Goal: Transaction & Acquisition: Purchase product/service

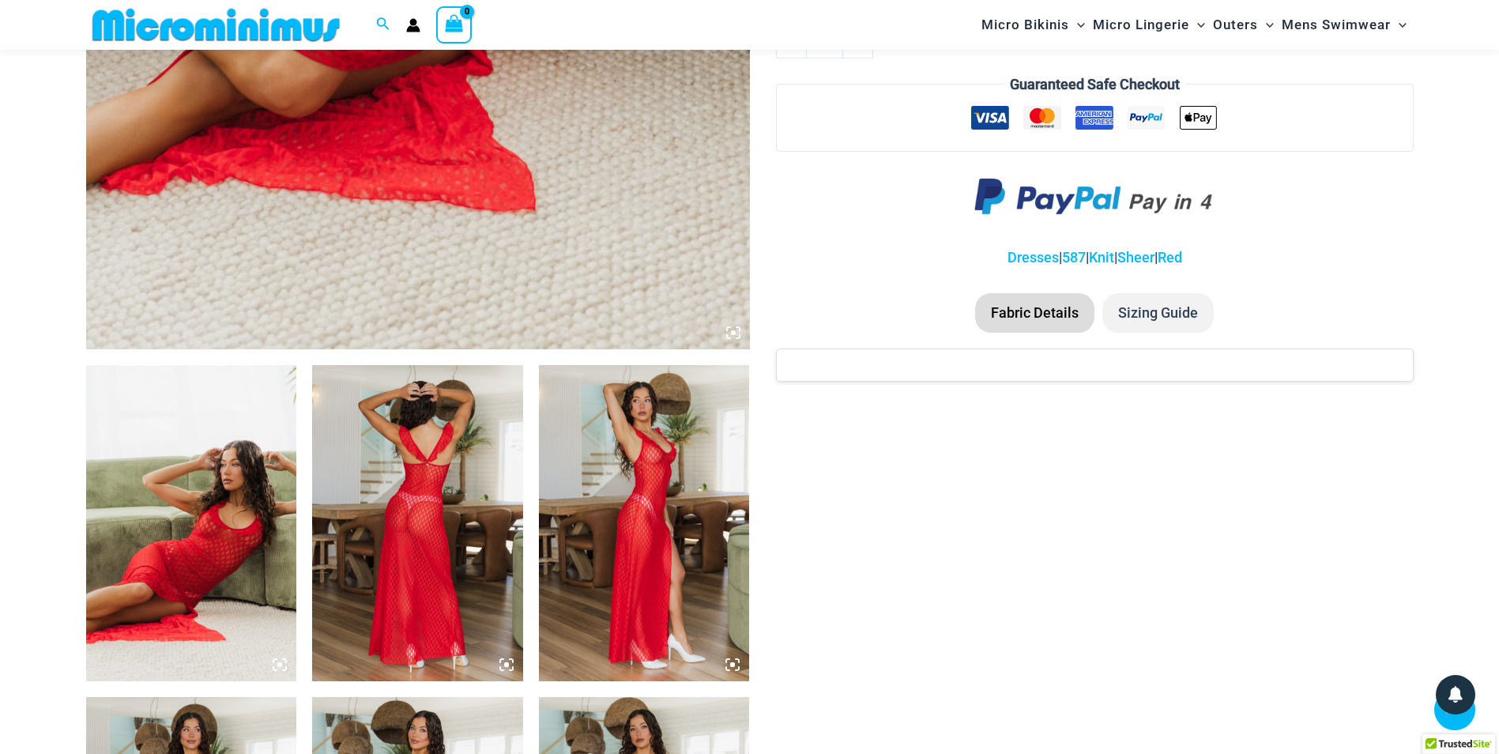
scroll to position [854, 0]
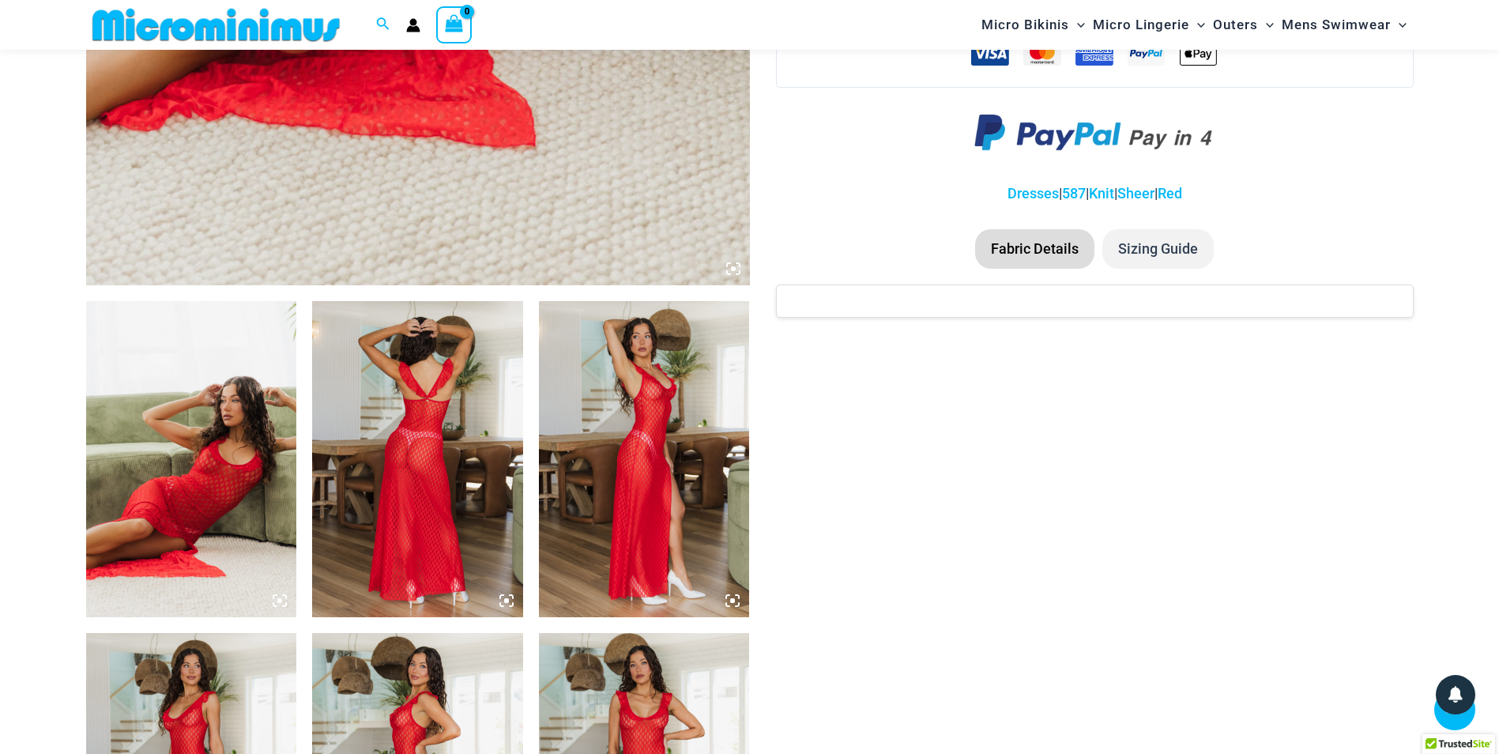
click at [406, 373] on img at bounding box center [417, 459] width 211 height 316
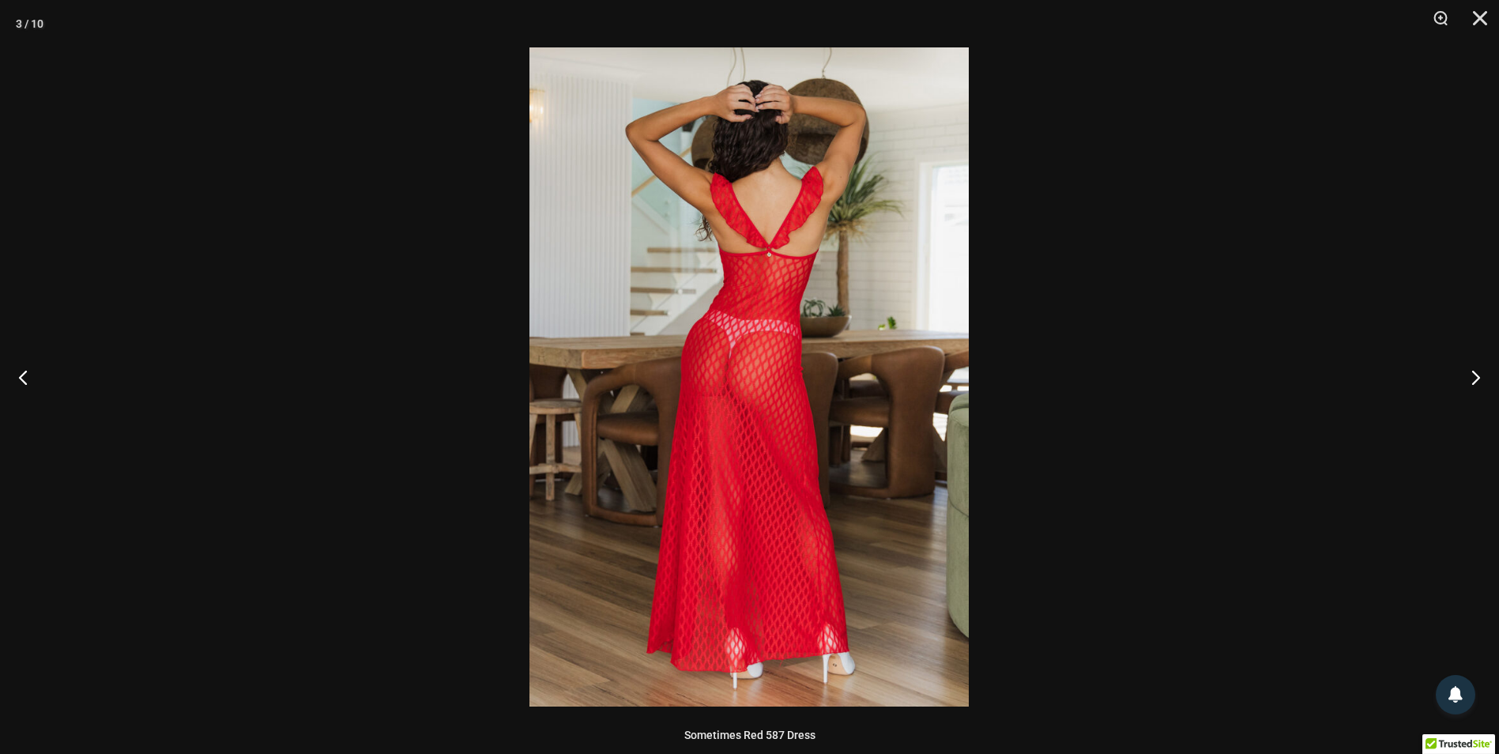
click at [716, 315] on img at bounding box center [749, 376] width 439 height 659
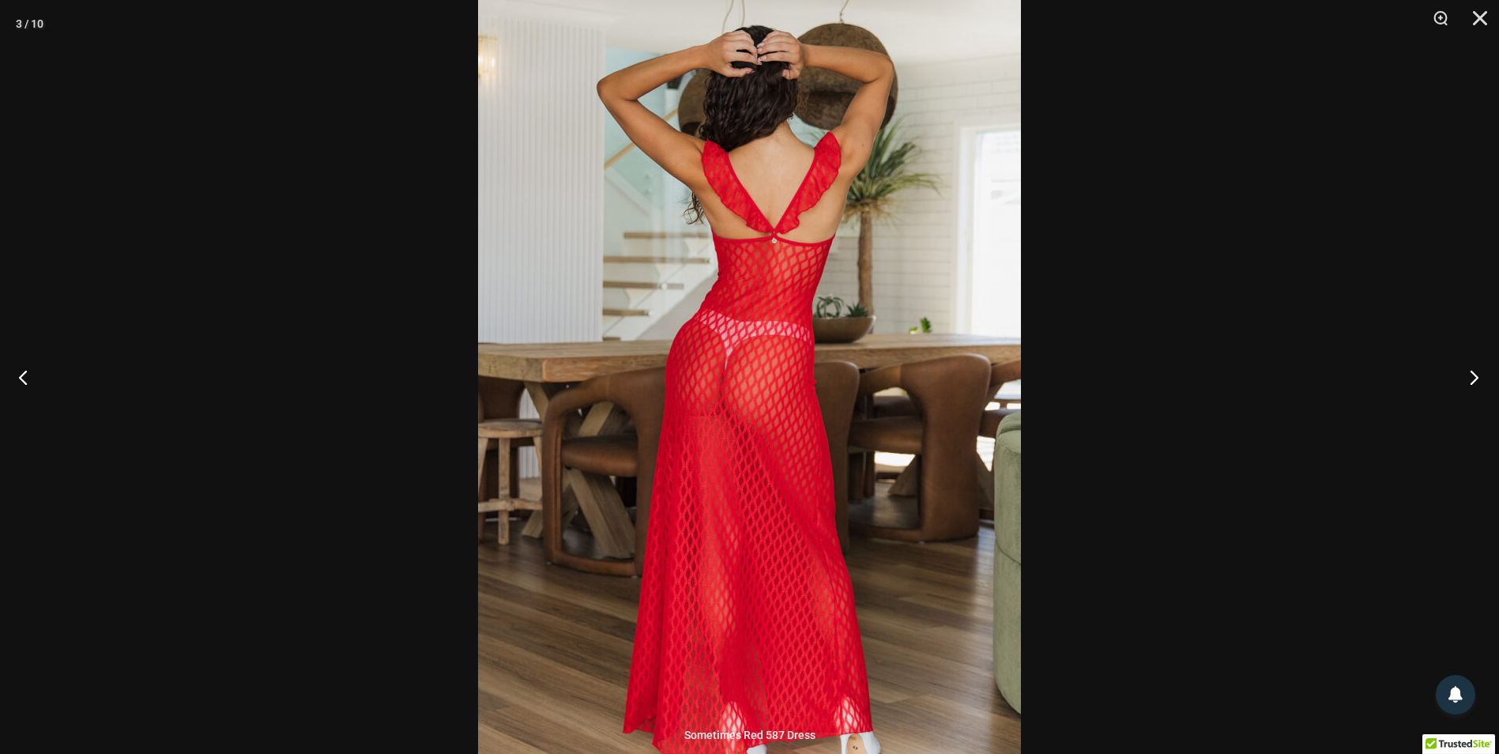
click at [1470, 379] on button "Next" at bounding box center [1469, 377] width 59 height 79
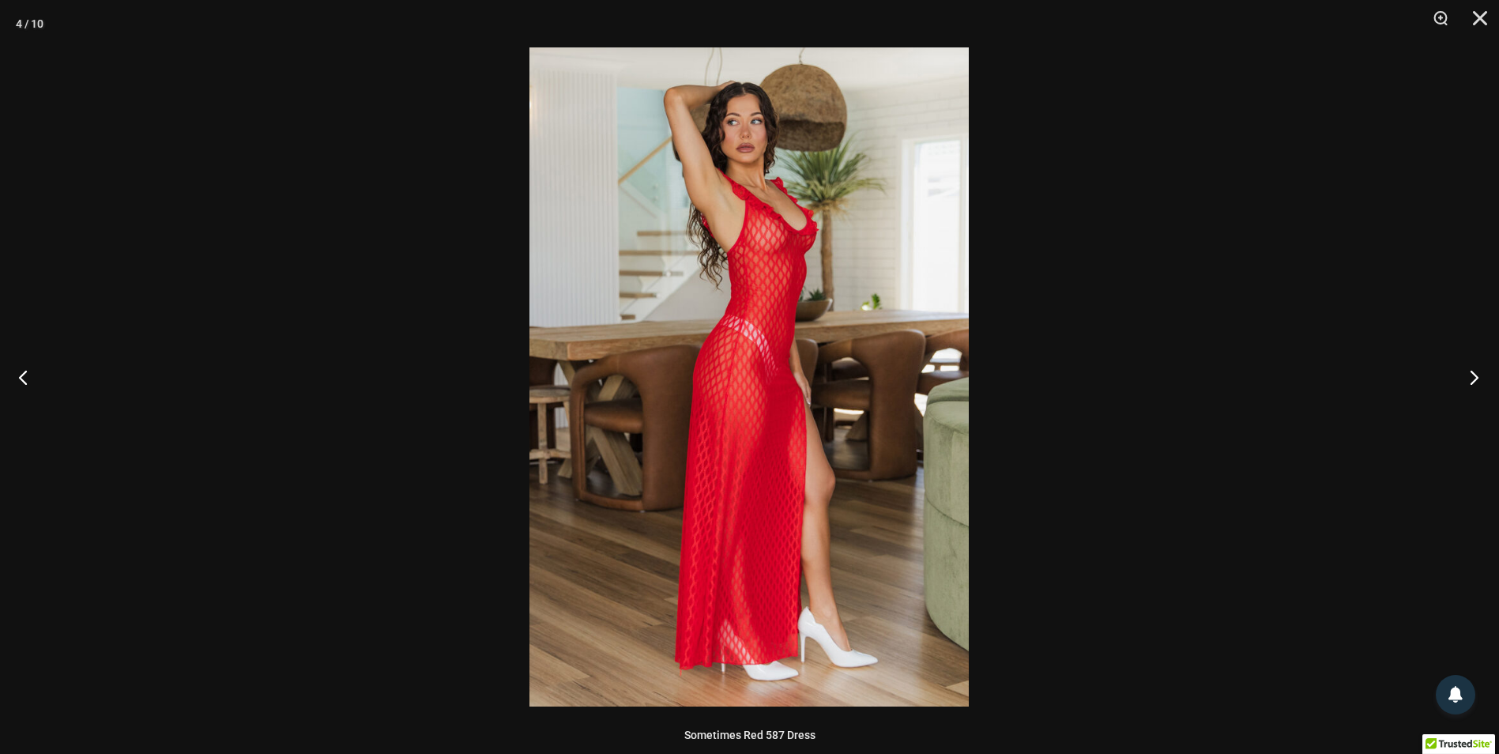
click at [1471, 373] on button "Next" at bounding box center [1469, 377] width 59 height 79
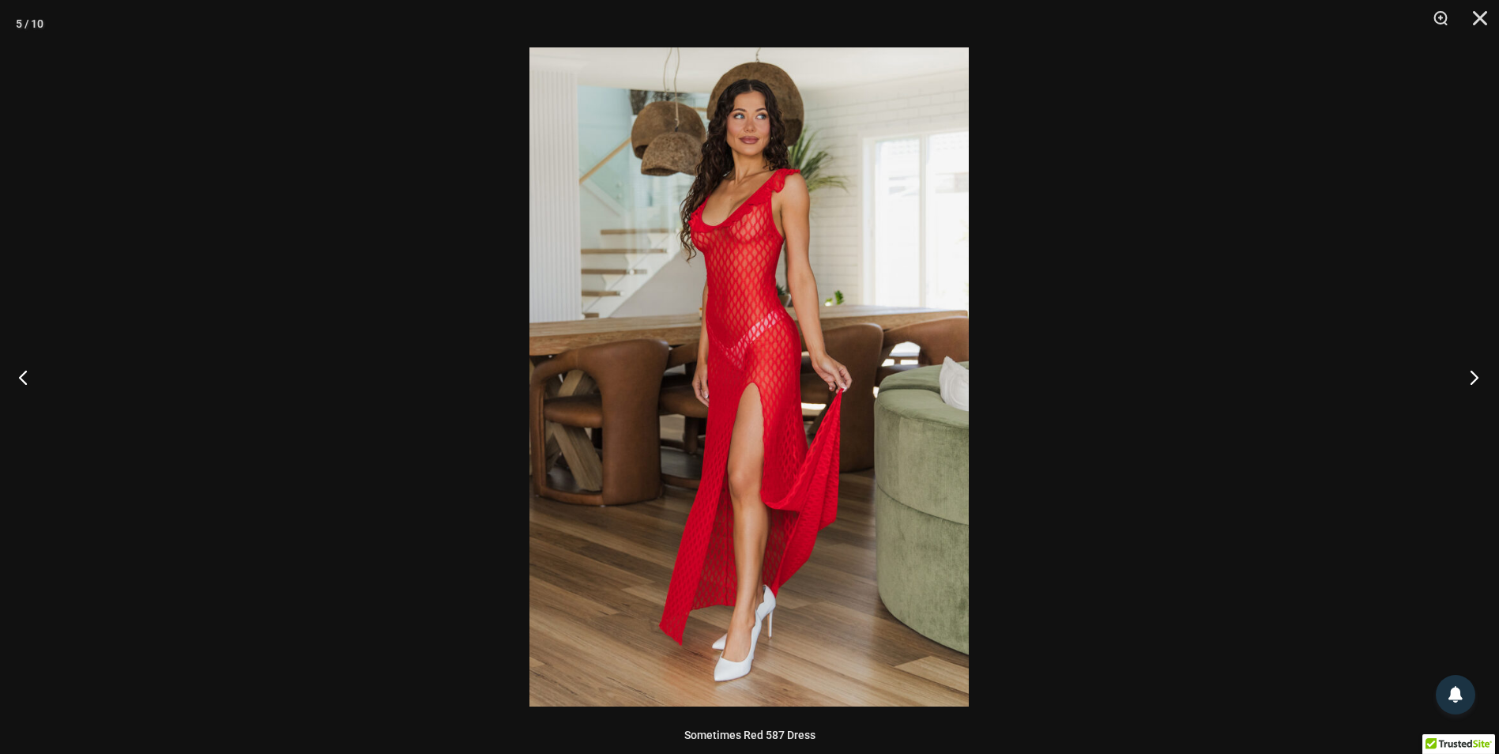
click at [1471, 373] on button "Next" at bounding box center [1469, 377] width 59 height 79
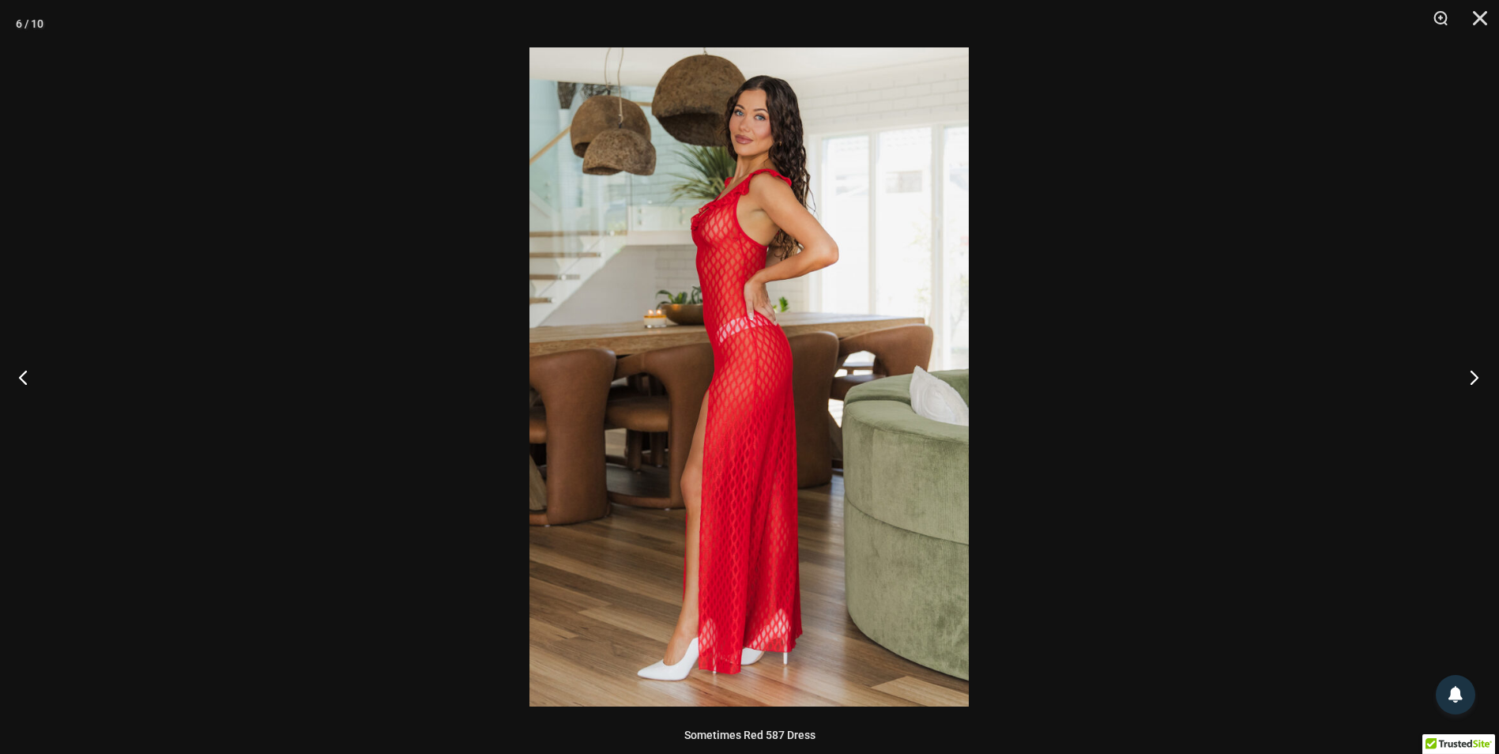
click at [1474, 379] on button "Next" at bounding box center [1469, 377] width 59 height 79
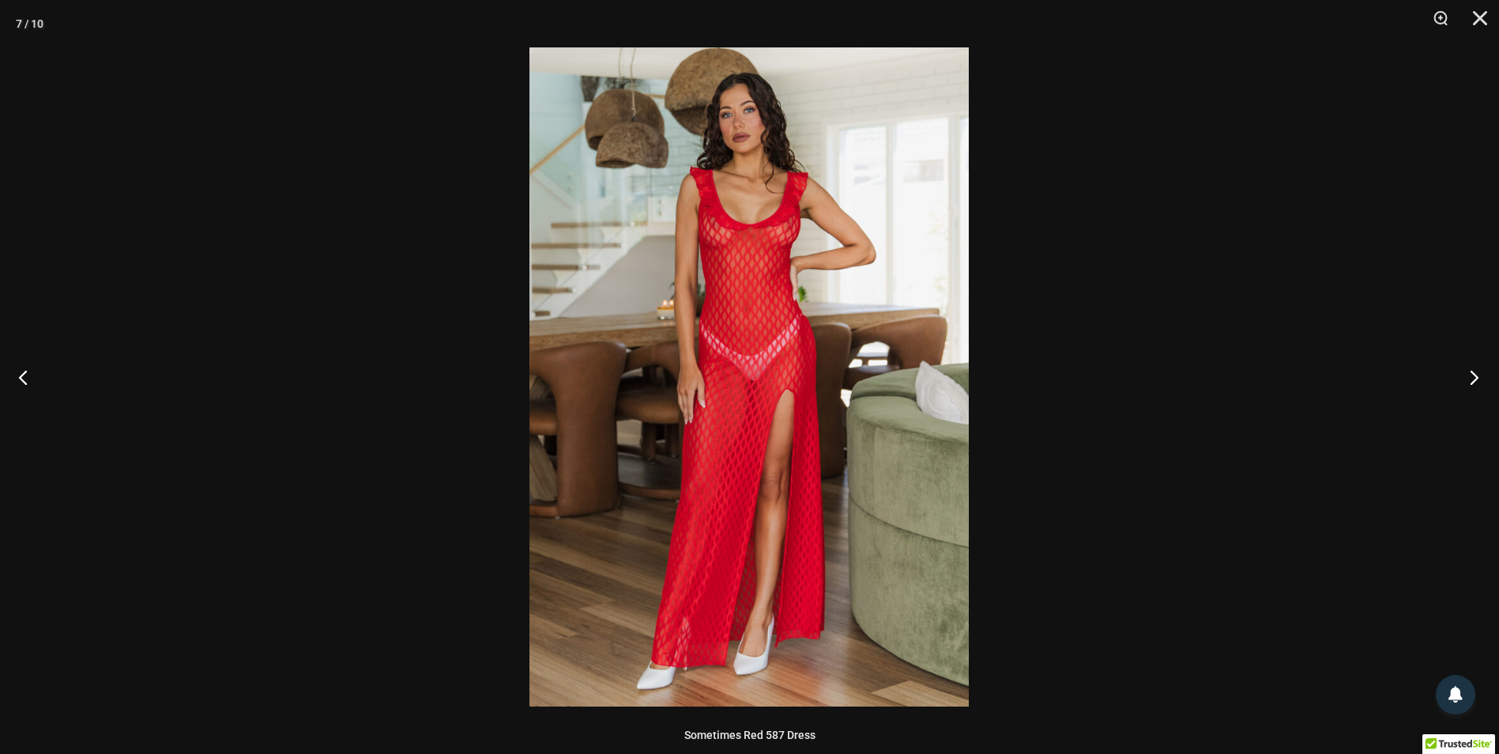
click at [1474, 379] on button "Next" at bounding box center [1469, 377] width 59 height 79
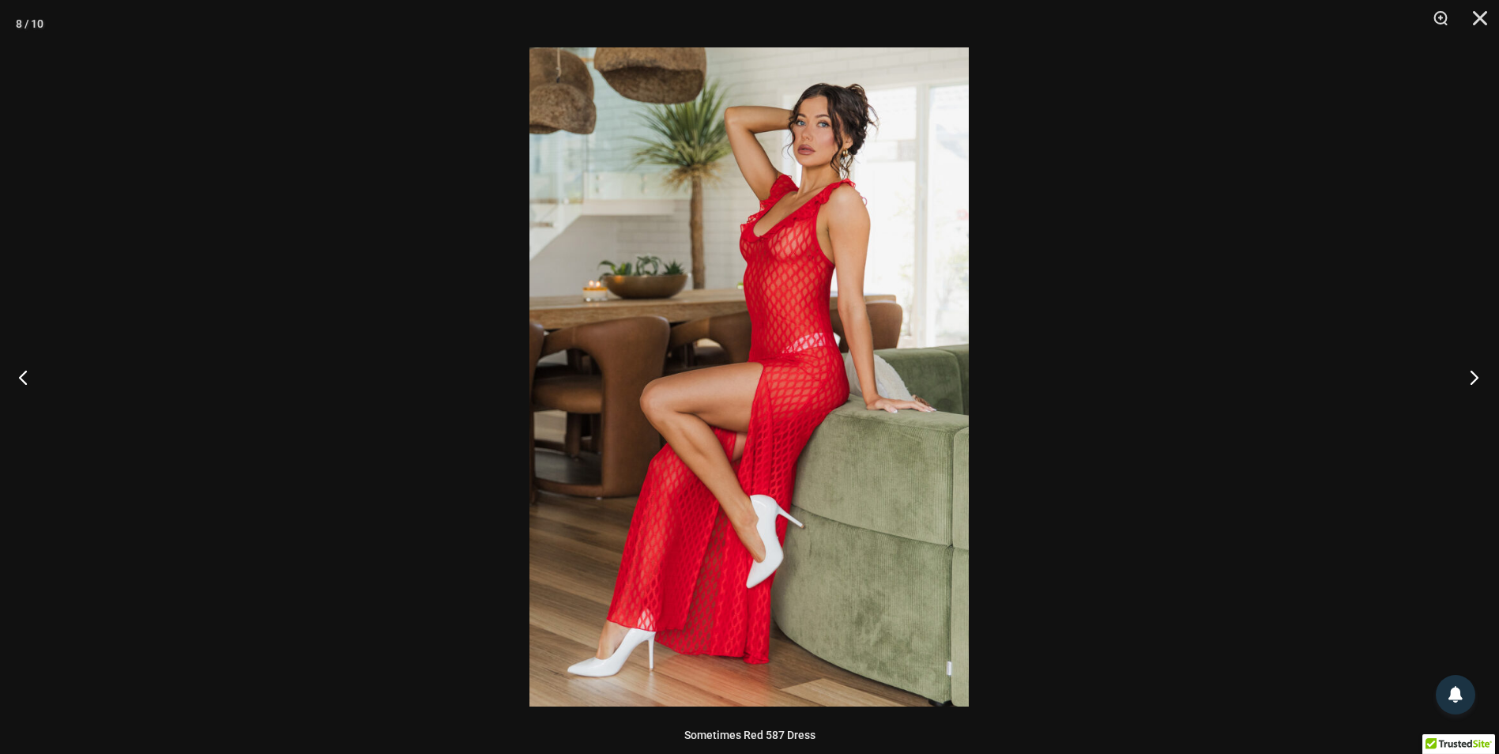
click at [1474, 379] on button "Next" at bounding box center [1469, 377] width 59 height 79
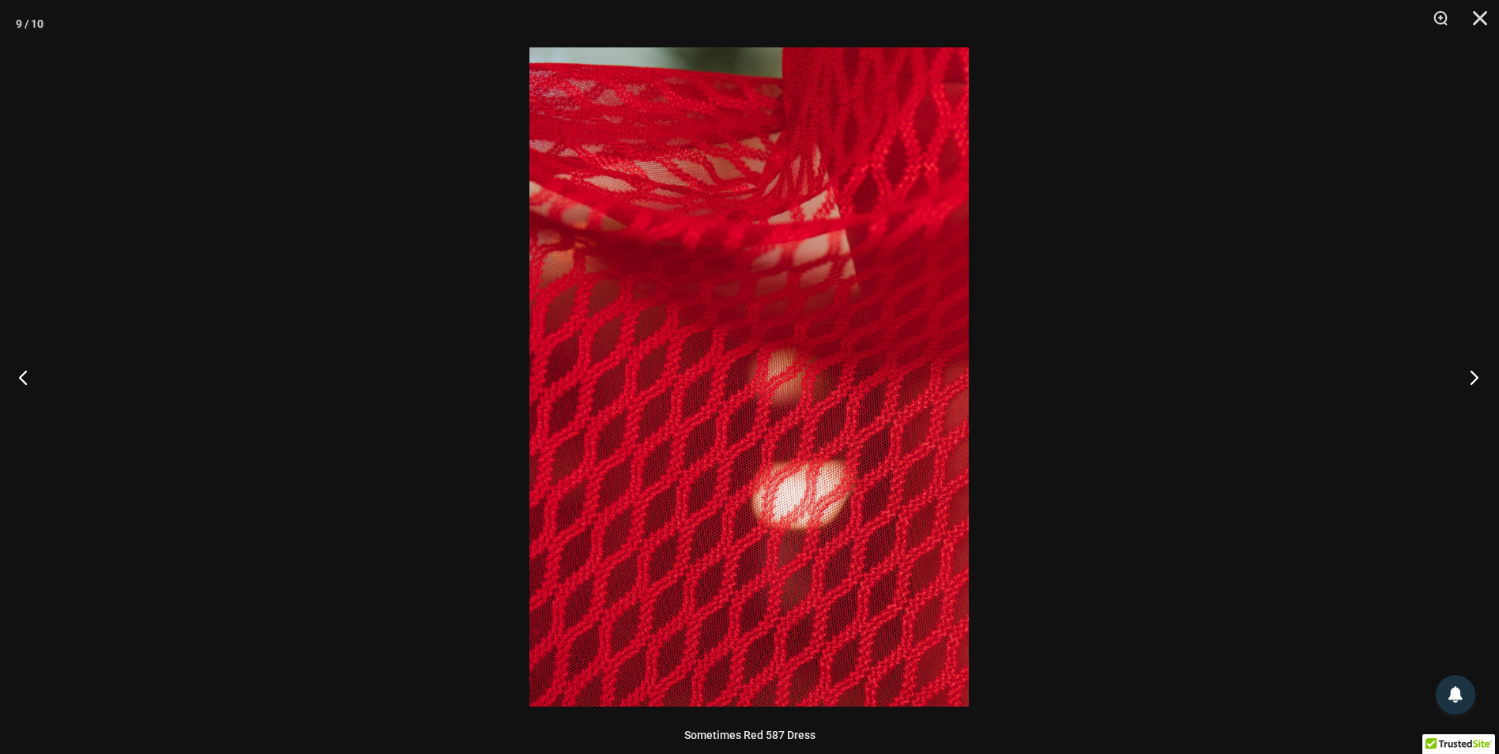
click at [1474, 379] on button "Next" at bounding box center [1469, 377] width 59 height 79
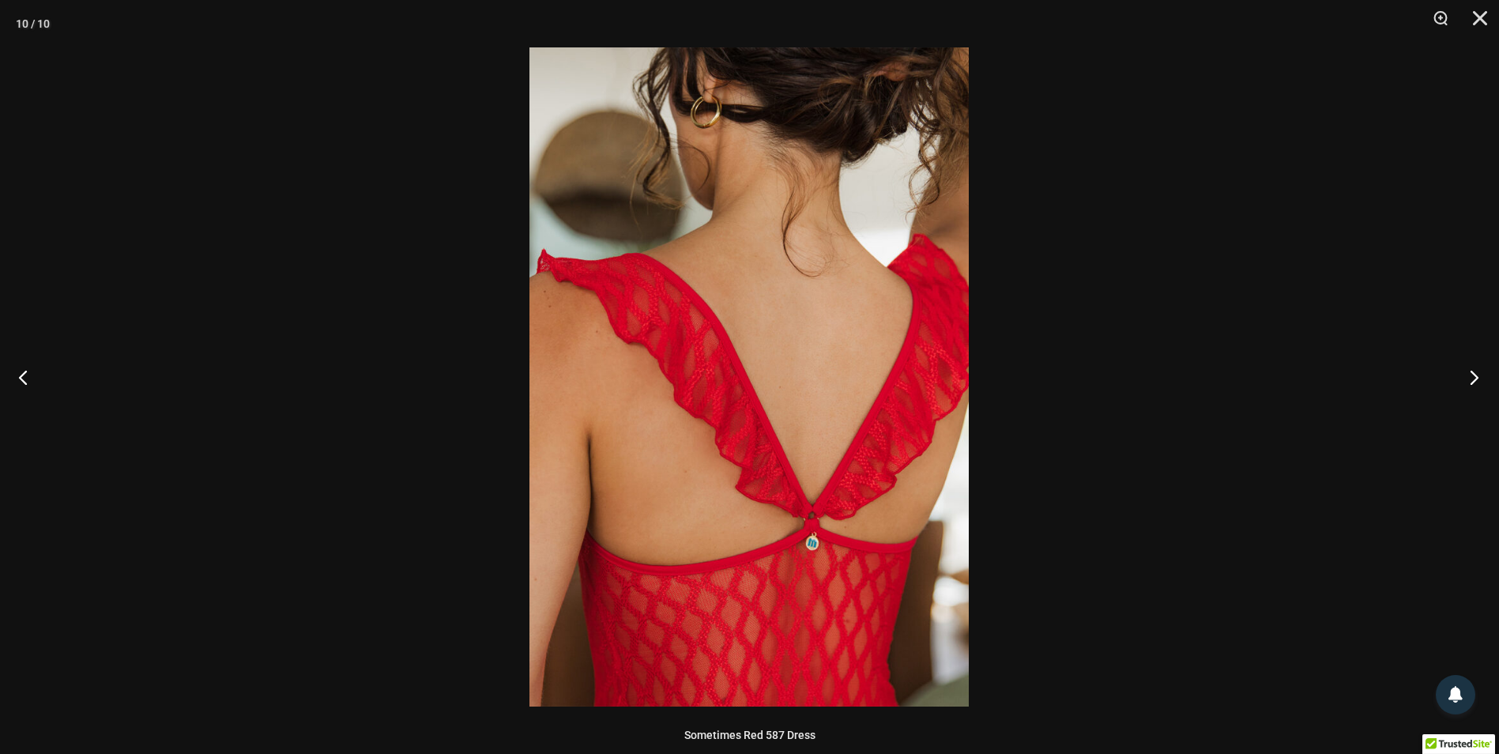
click at [1474, 379] on button "Next" at bounding box center [1469, 377] width 59 height 79
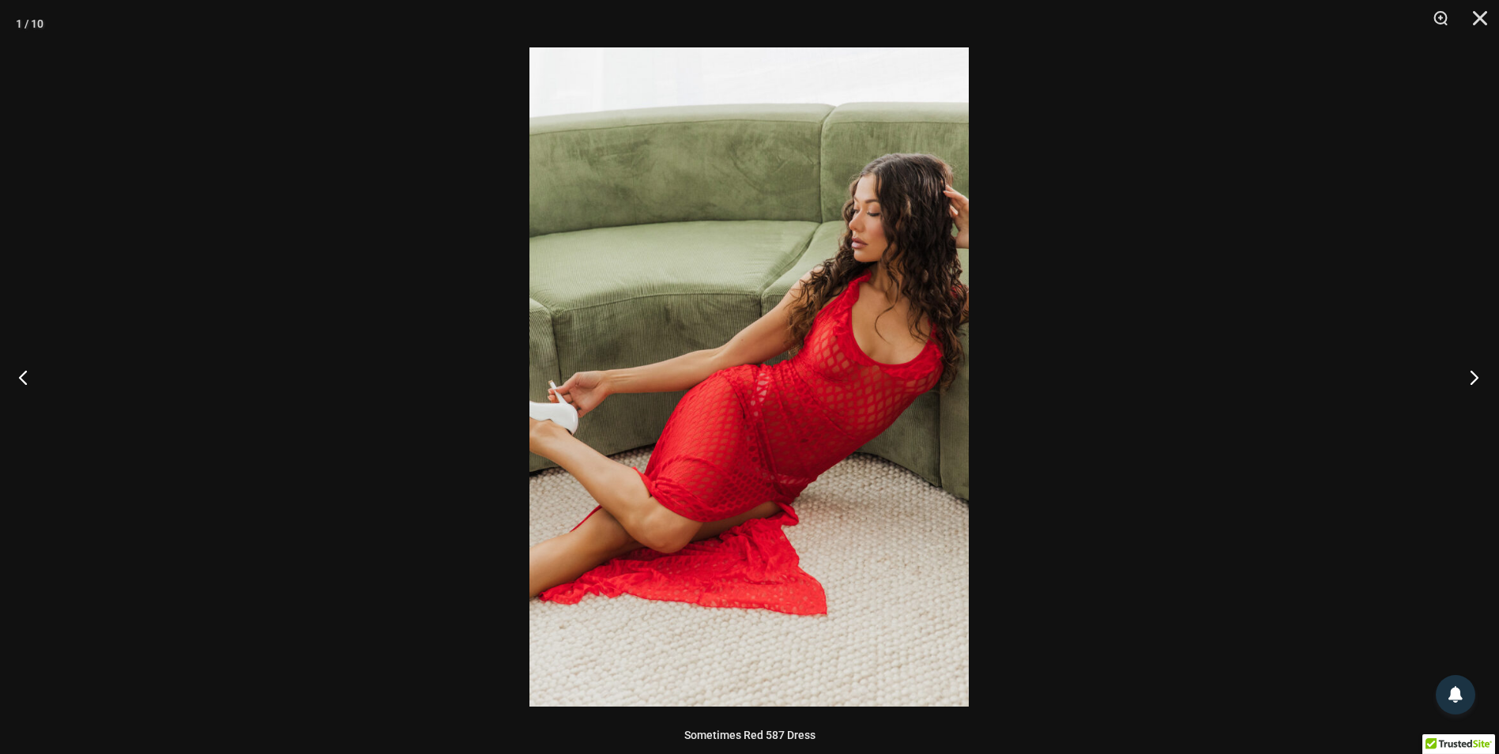
click at [1474, 379] on button "Next" at bounding box center [1469, 377] width 59 height 79
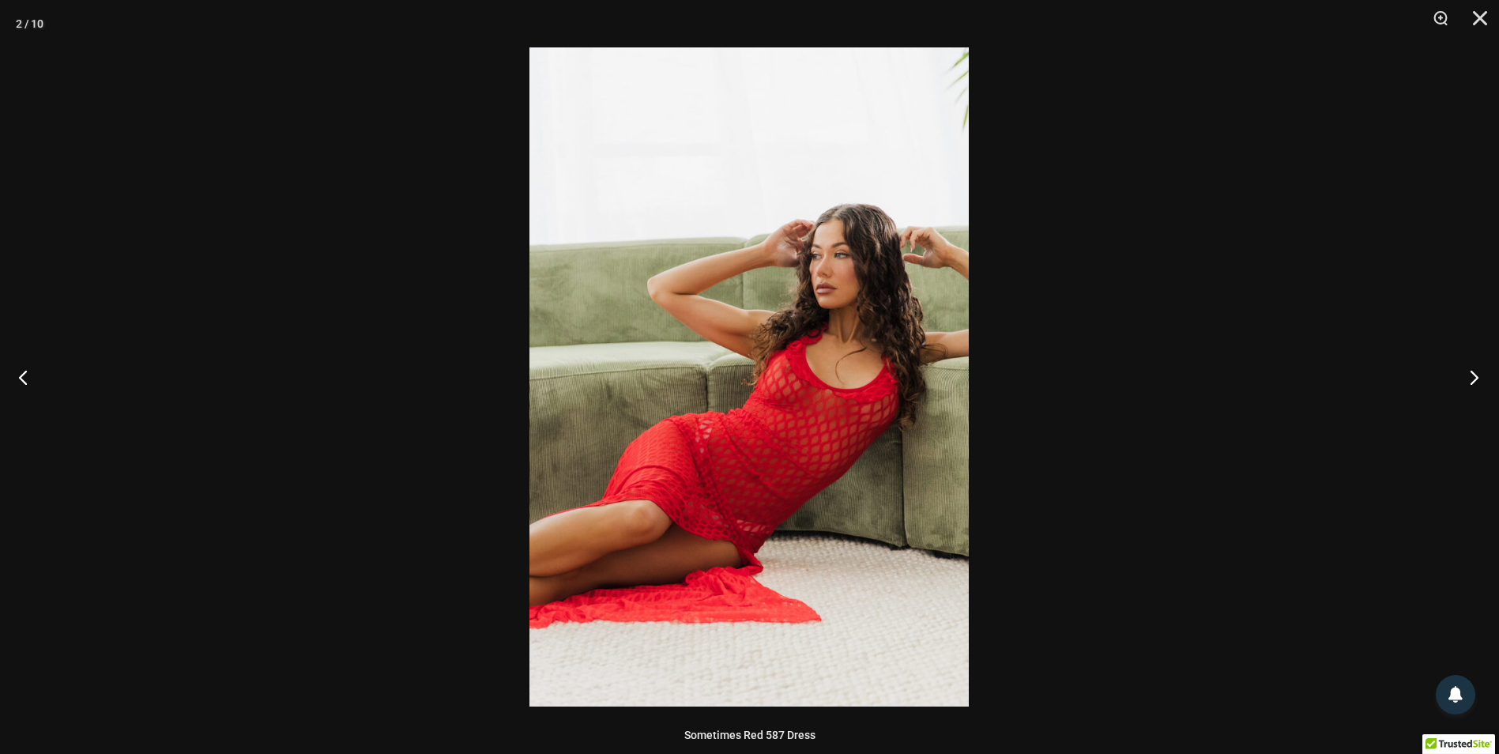
click at [1474, 379] on button "Next" at bounding box center [1469, 377] width 59 height 79
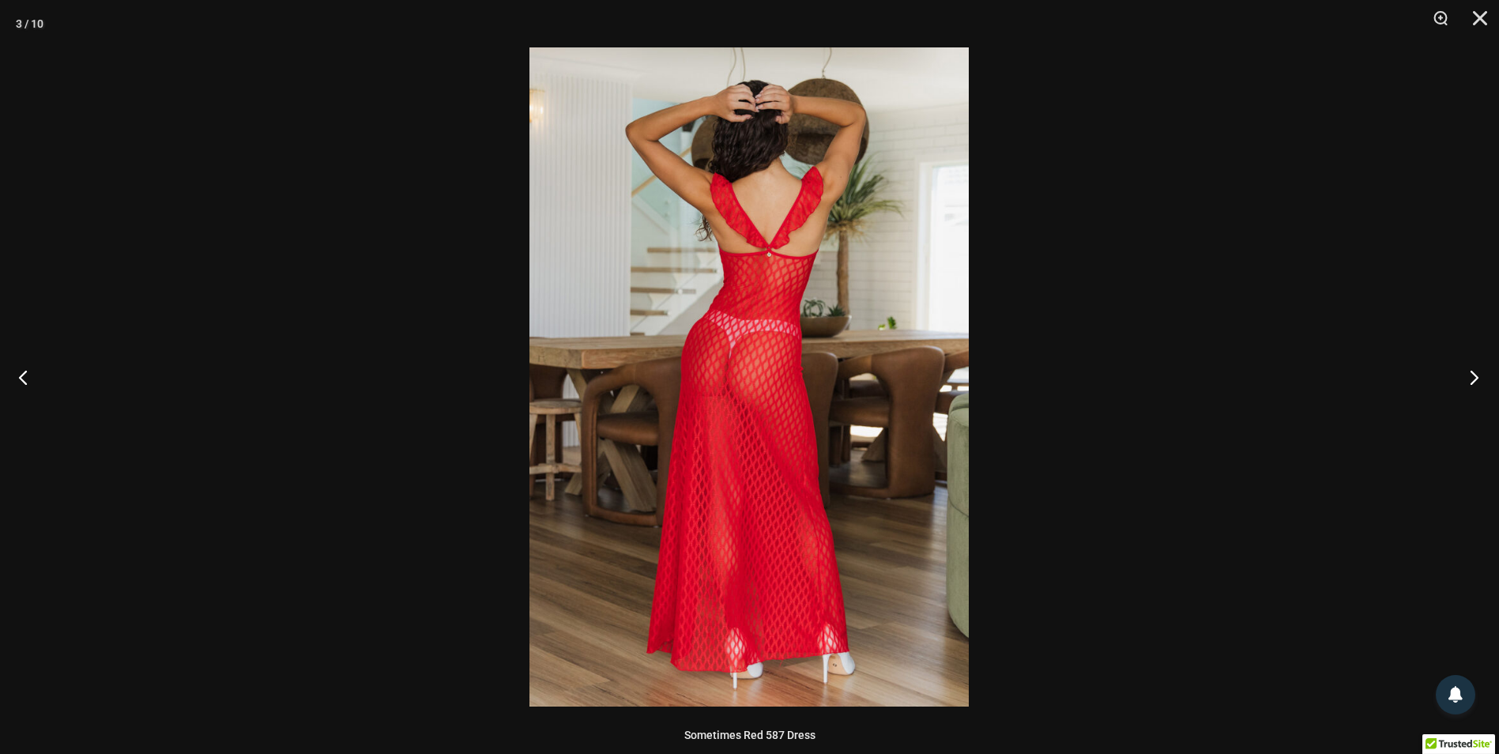
click at [1474, 379] on button "Next" at bounding box center [1469, 377] width 59 height 79
